Goal: Information Seeking & Learning: Learn about a topic

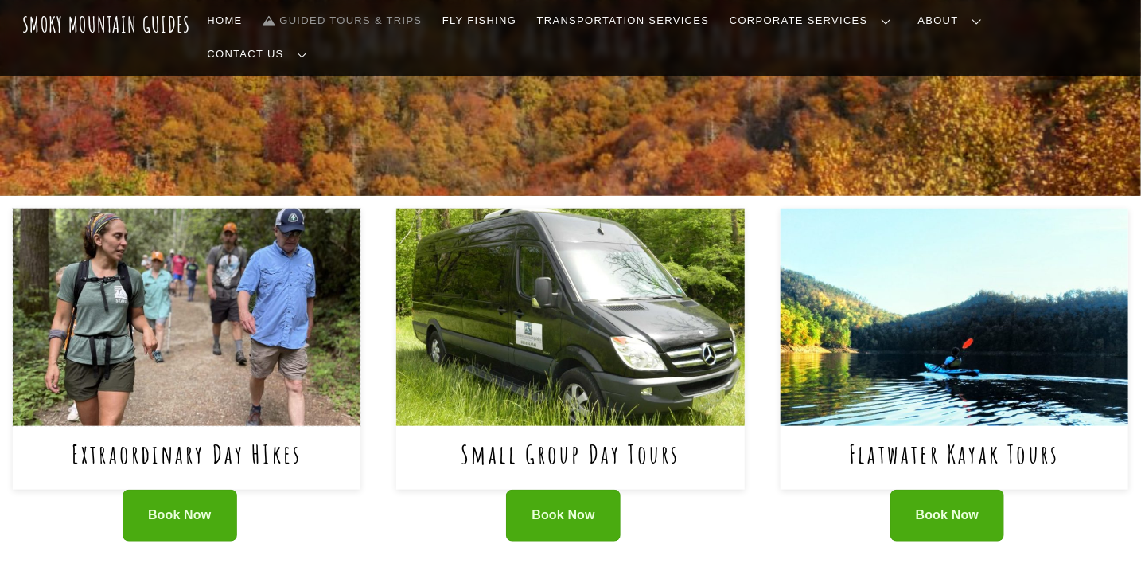
click at [207, 316] on img at bounding box center [187, 316] width 349 height 217
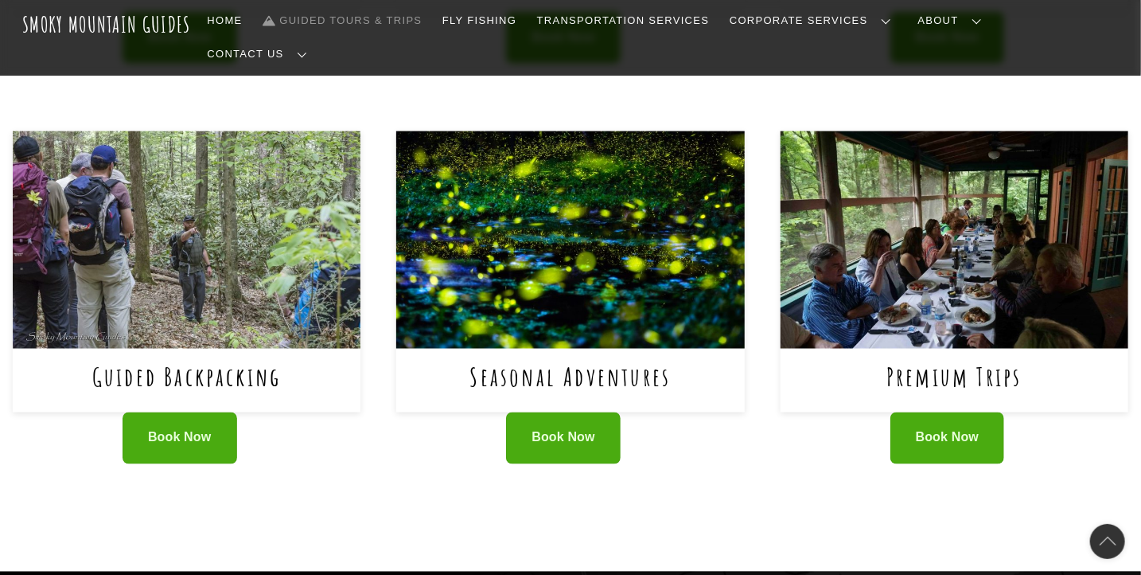
scroll to position [996, 0]
click at [585, 313] on img at bounding box center [570, 239] width 349 height 217
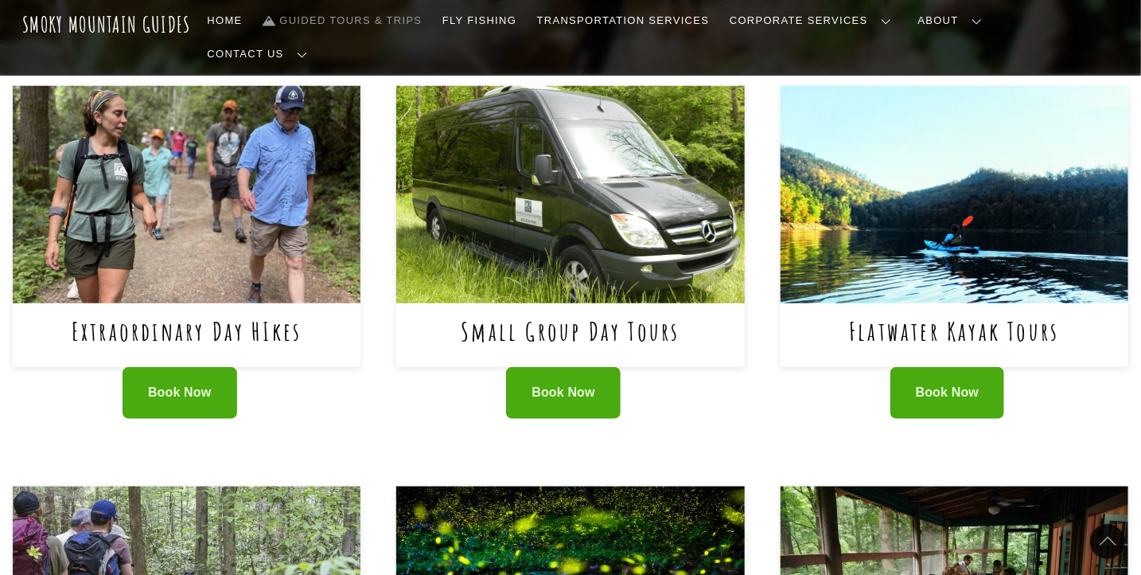
scroll to position [640, 0]
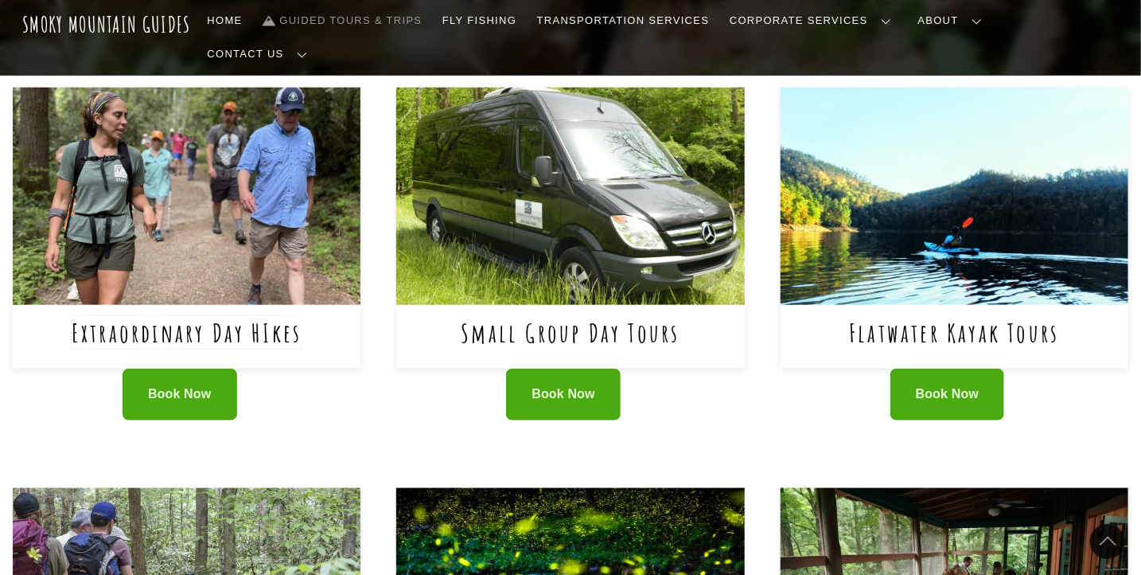
click at [193, 316] on link "Extraordinary Day HIkes" at bounding box center [187, 332] width 231 height 33
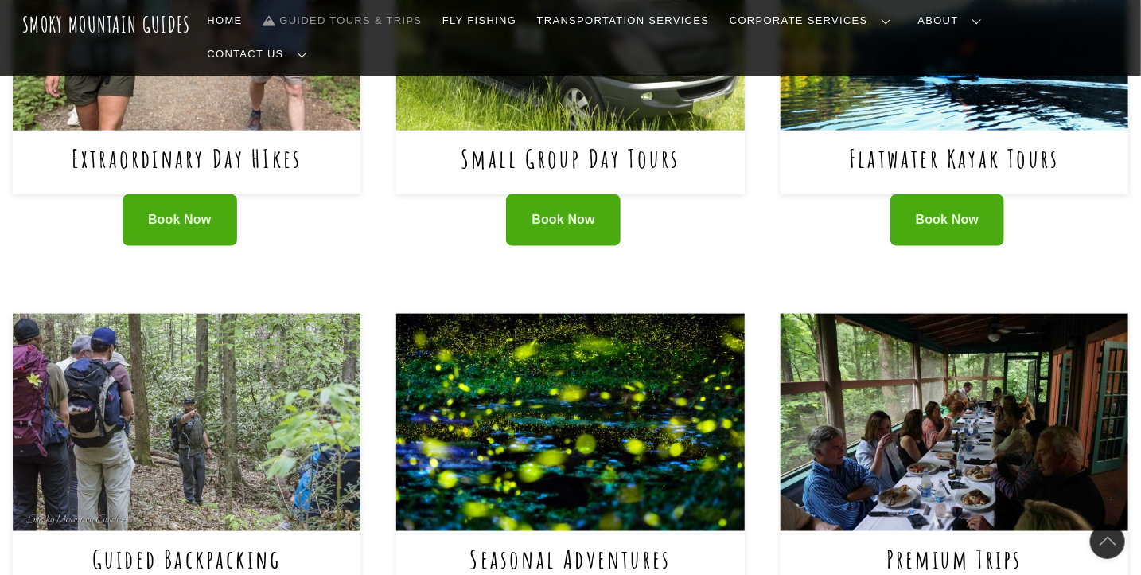
scroll to position [815, 0]
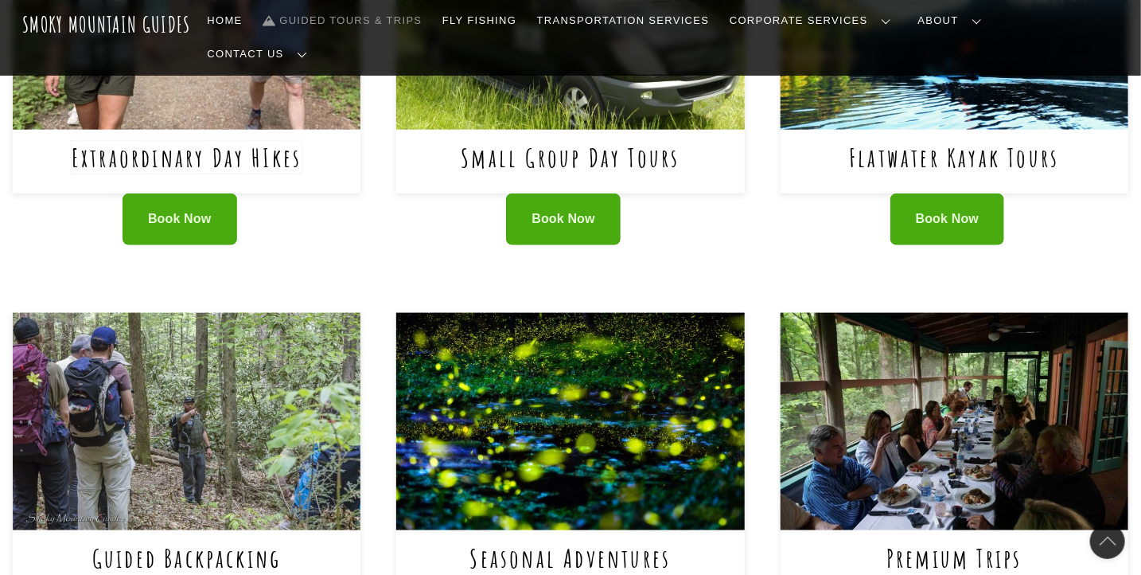
click at [256, 141] on link "Extraordinary Day HIkes" at bounding box center [187, 157] width 231 height 33
click at [598, 354] on img at bounding box center [570, 421] width 349 height 217
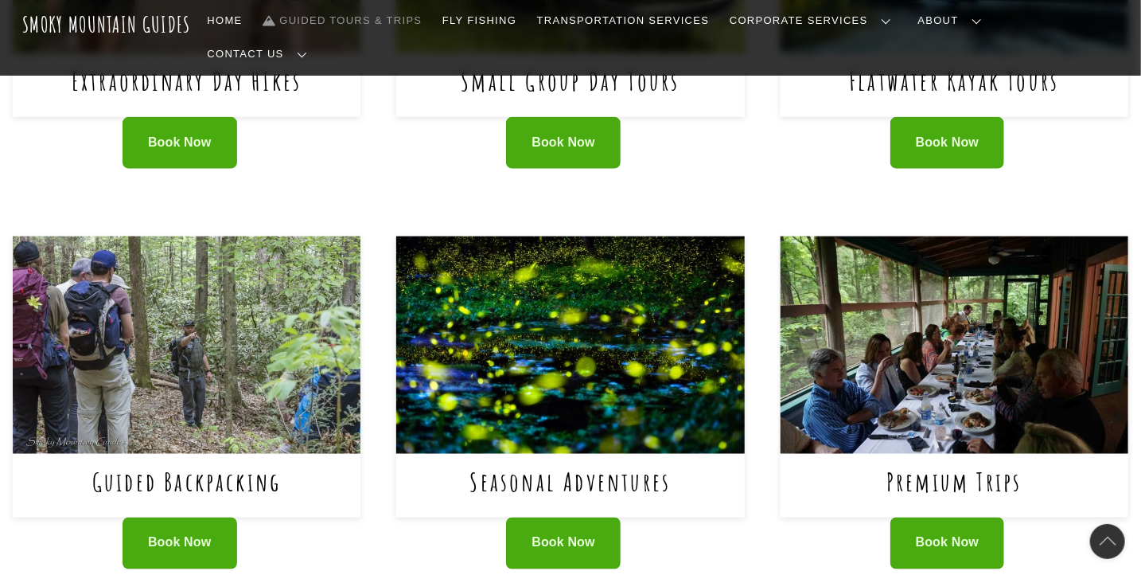
scroll to position [893, 0]
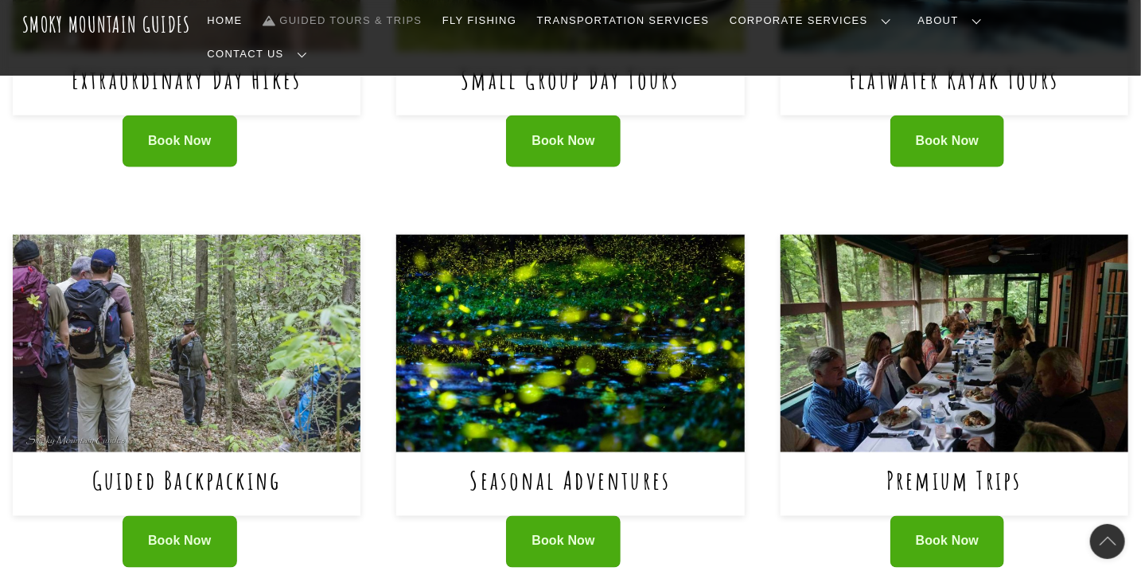
click at [476, 361] on img at bounding box center [570, 343] width 349 height 217
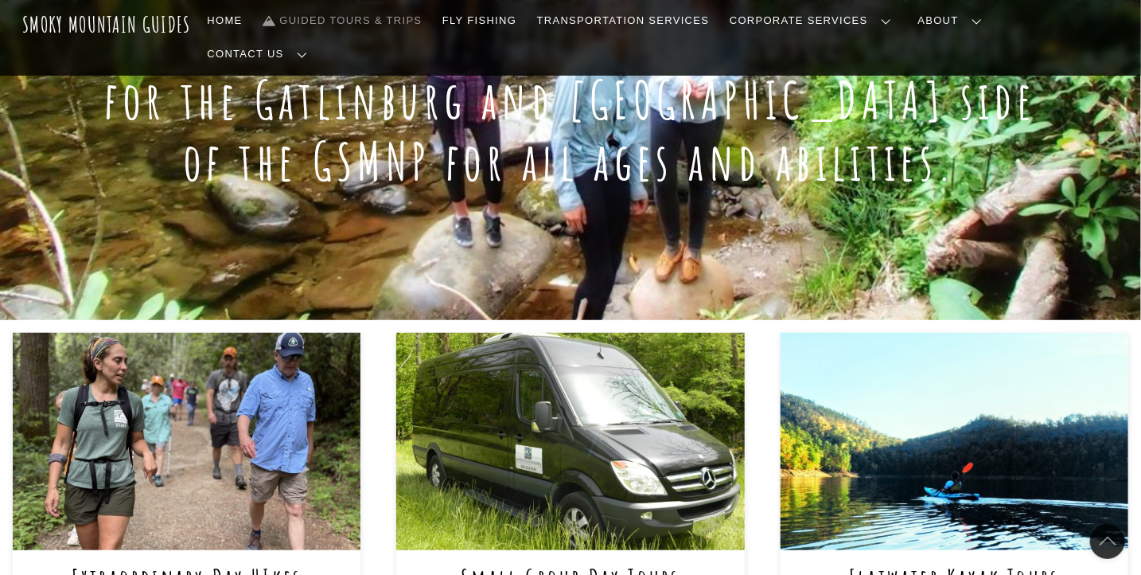
scroll to position [391, 0]
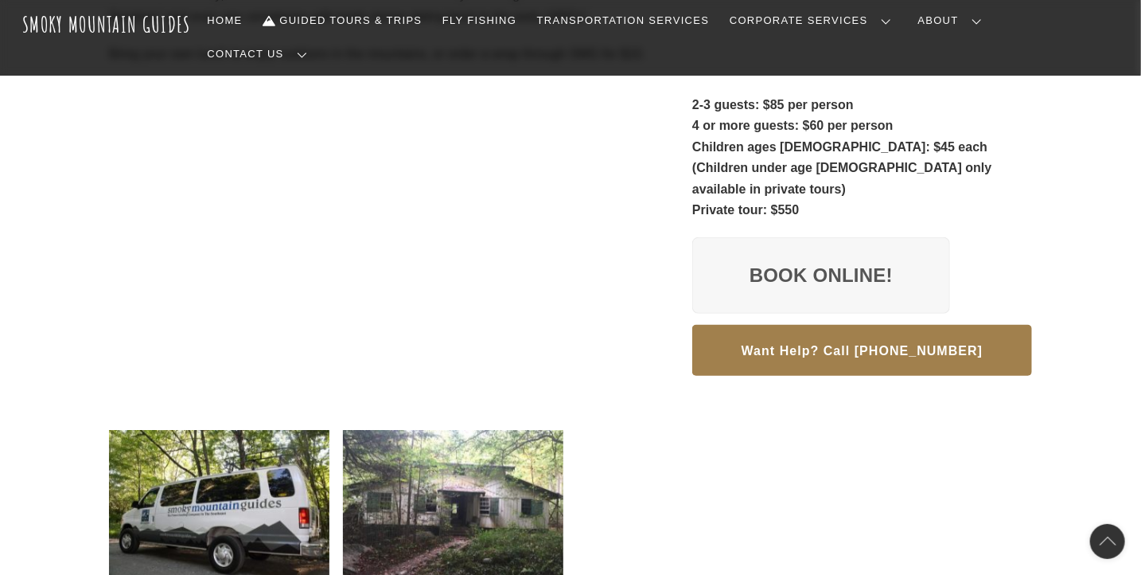
scroll to position [449, 0]
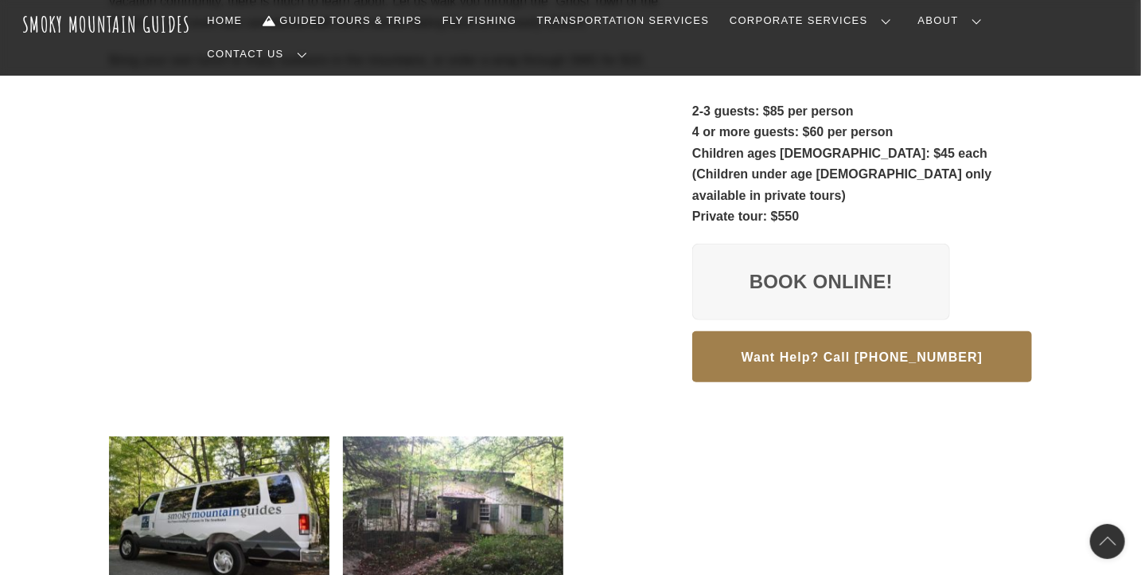
click at [765, 470] on div at bounding box center [570, 516] width 923 height 161
